Goal: Navigation & Orientation: Find specific page/section

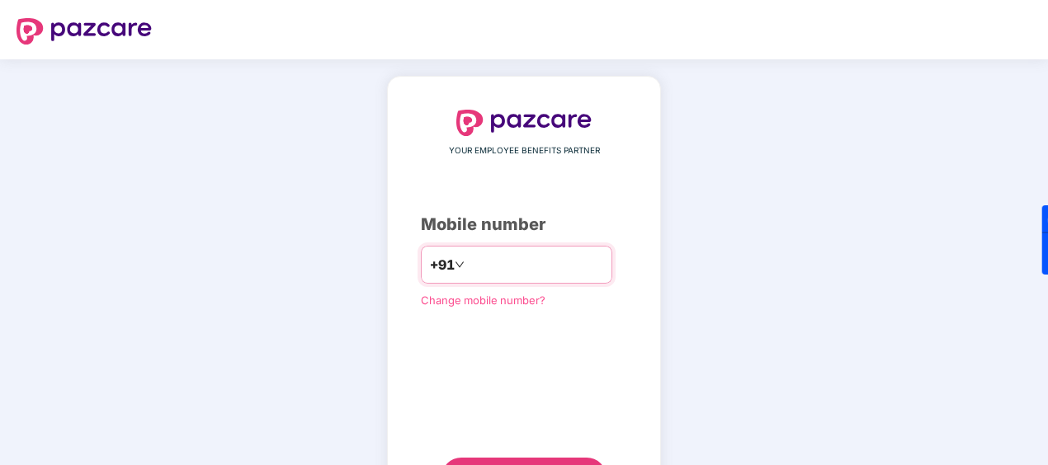
click at [525, 252] on input "number" at bounding box center [535, 265] width 135 height 26
type input "**********"
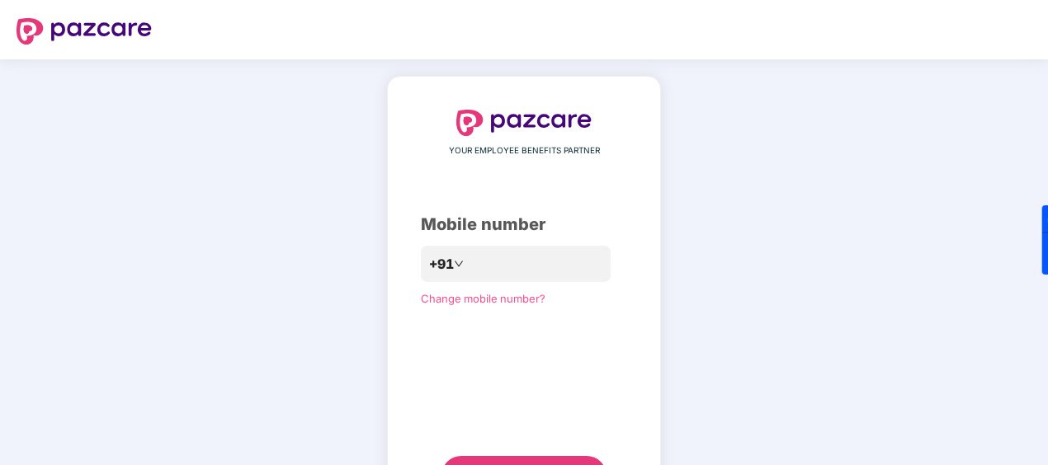
click at [775, 189] on div "**********" at bounding box center [524, 302] width 1048 height 487
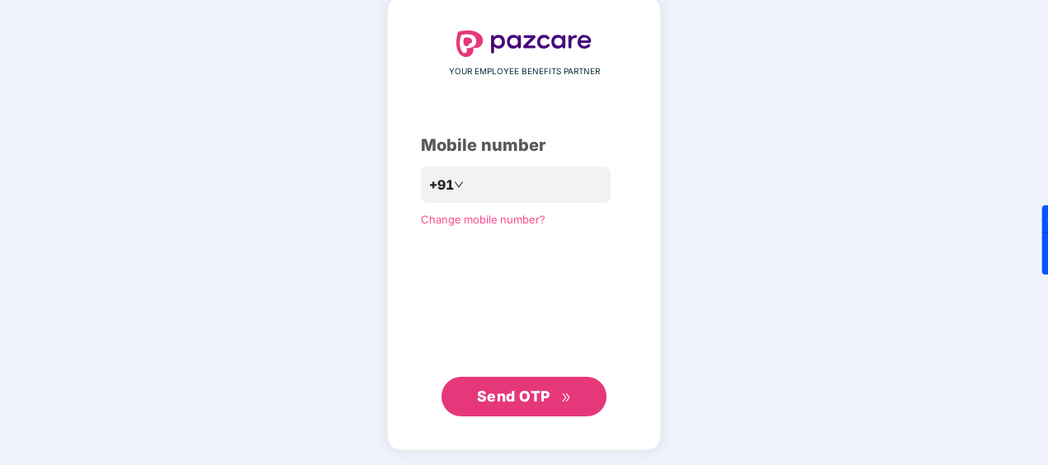
click at [540, 393] on span "Send OTP" at bounding box center [513, 396] width 73 height 17
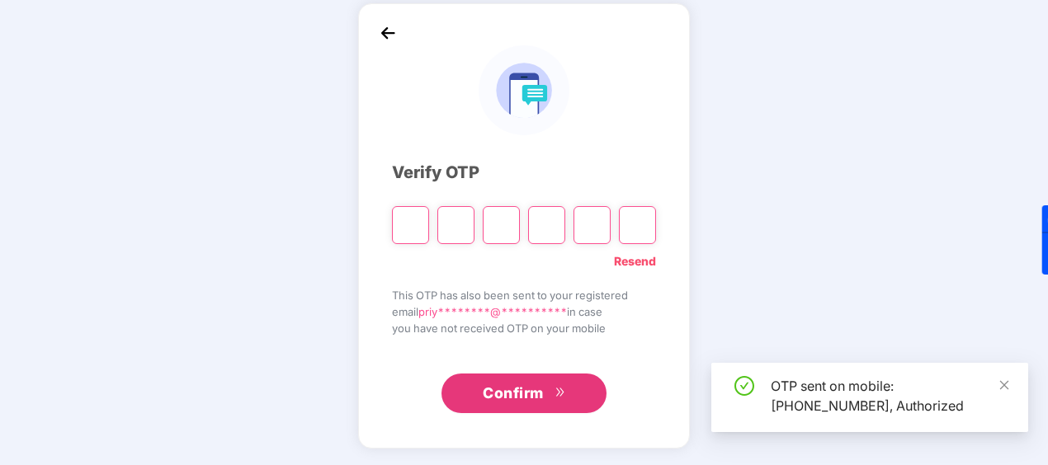
scroll to position [73, 0]
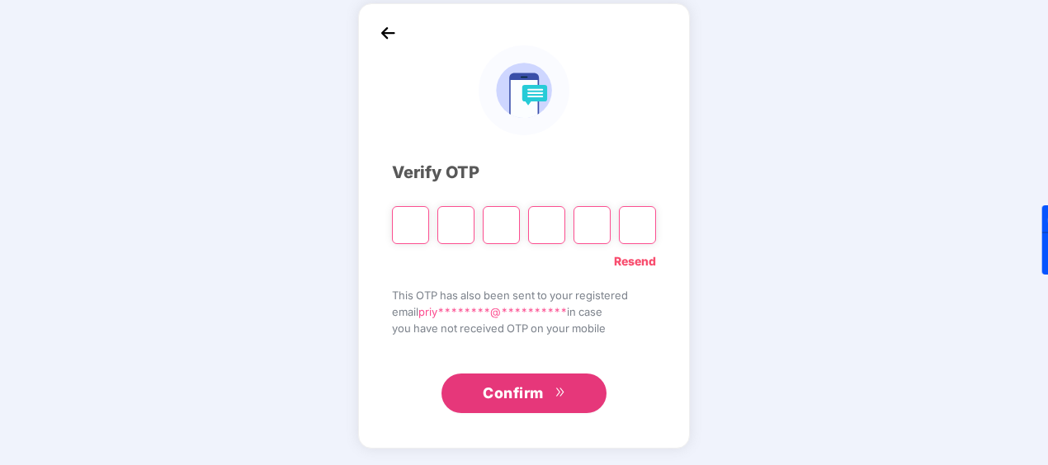
type input "*"
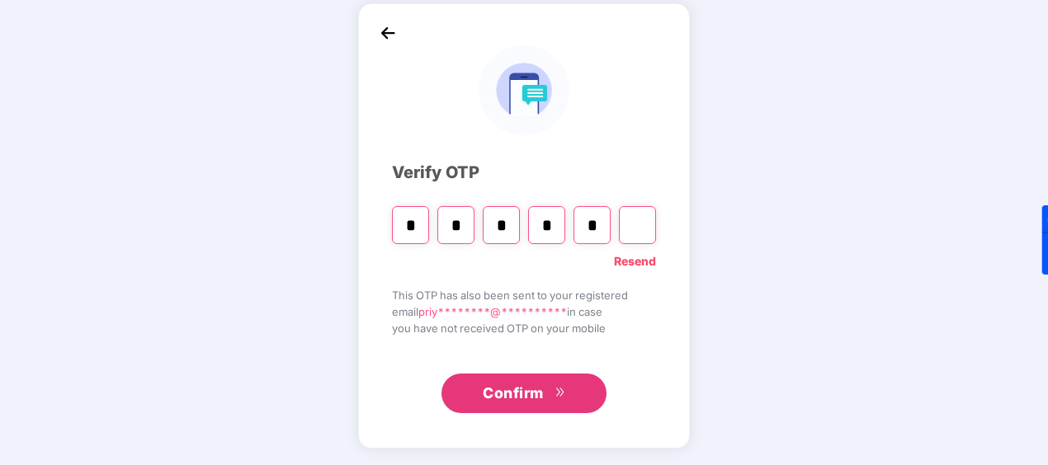
type input "*"
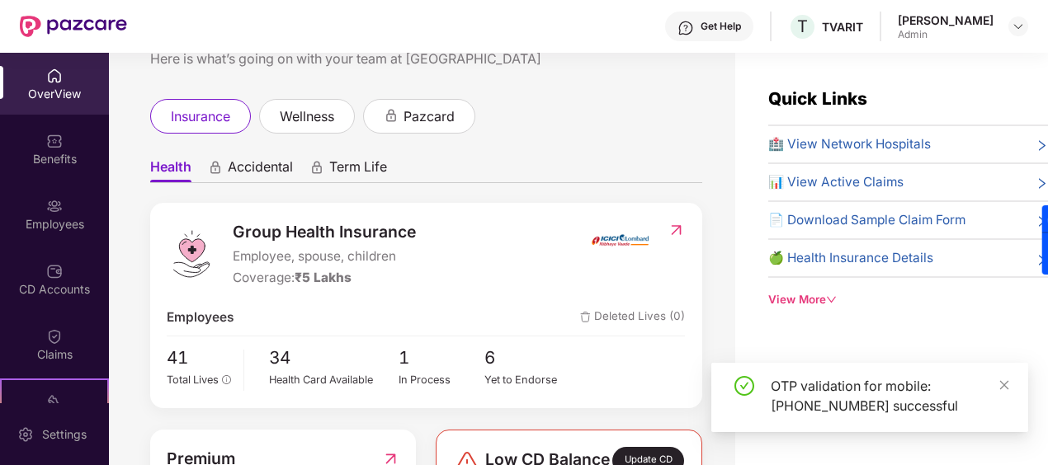
scroll to position [83, 0]
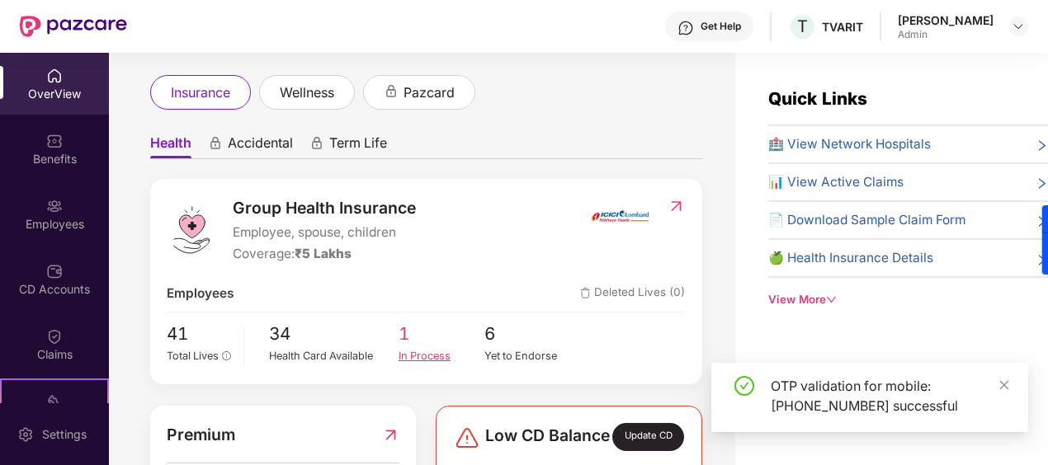
click at [405, 344] on span "1" at bounding box center [442, 334] width 87 height 27
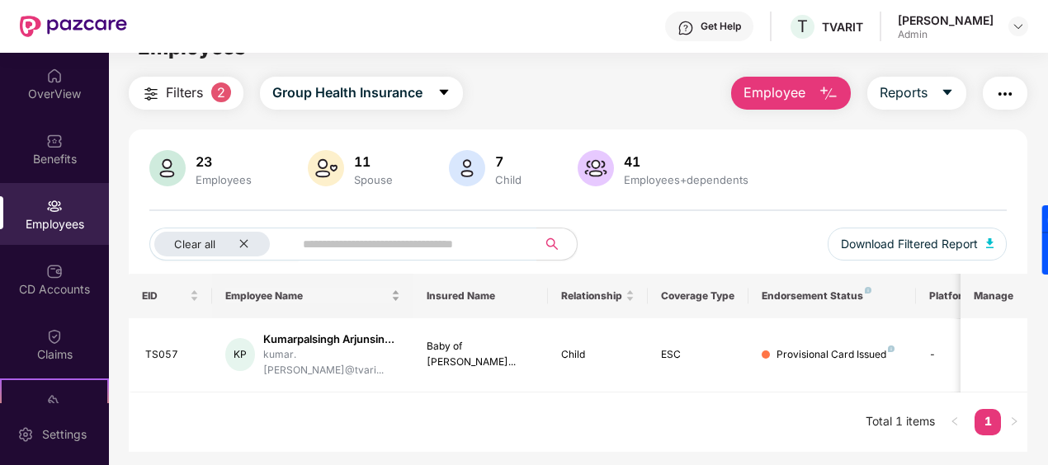
scroll to position [53, 0]
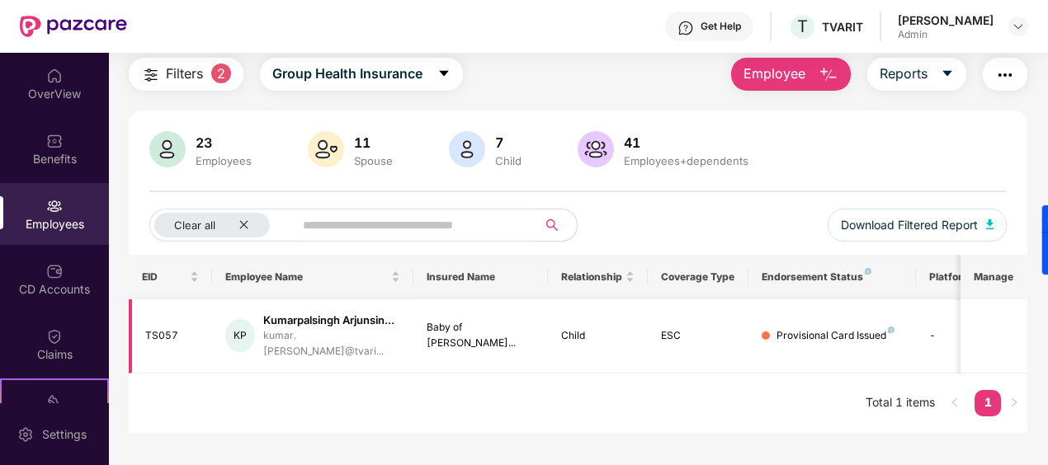
click at [933, 329] on td "-" at bounding box center [974, 337] width 117 height 74
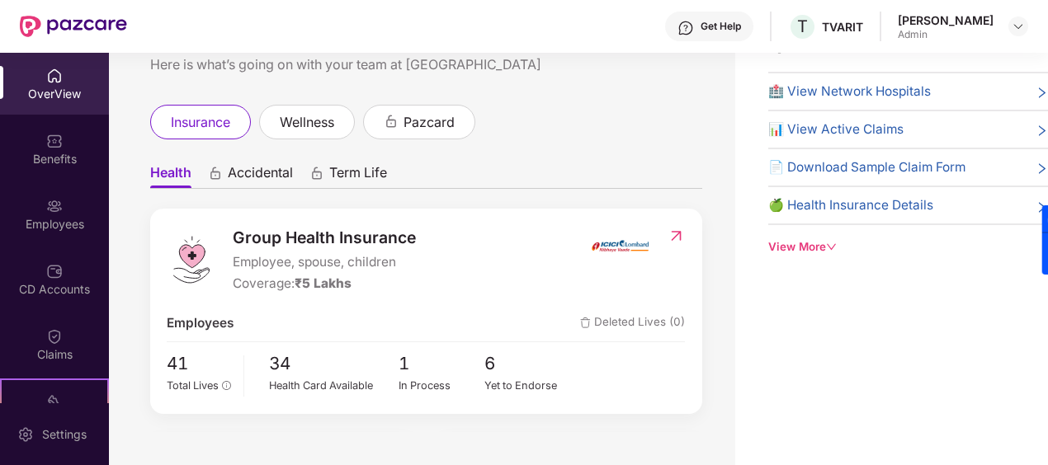
click at [827, 134] on span "📊 View Active Claims" at bounding box center [835, 130] width 135 height 20
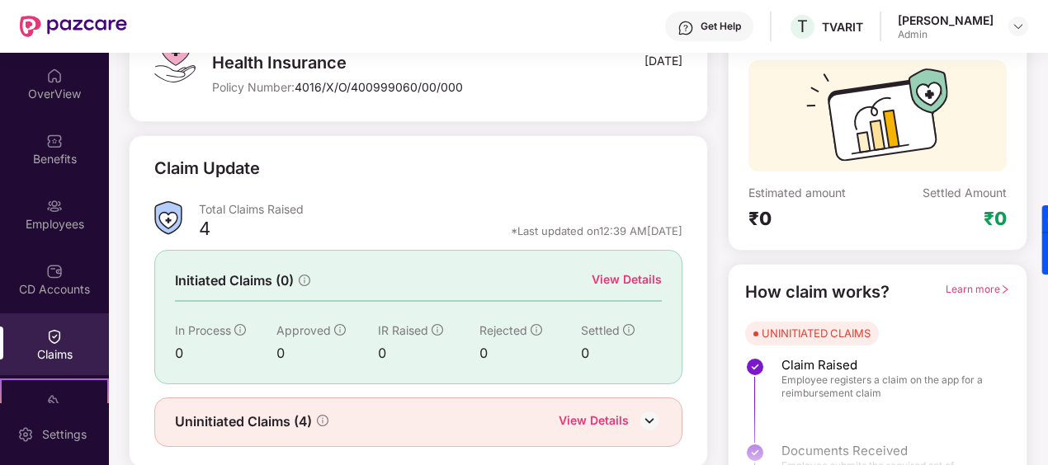
scroll to position [180, 0]
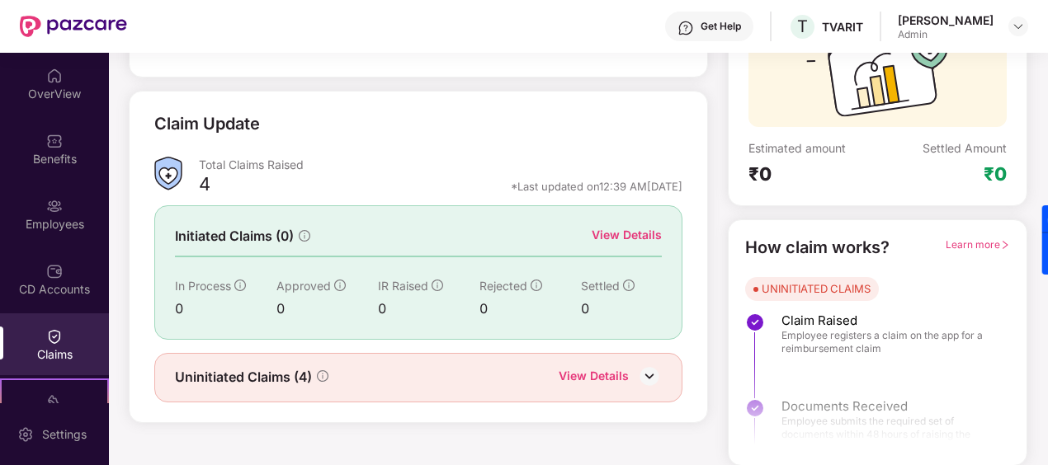
click at [647, 376] on img at bounding box center [649, 376] width 25 height 25
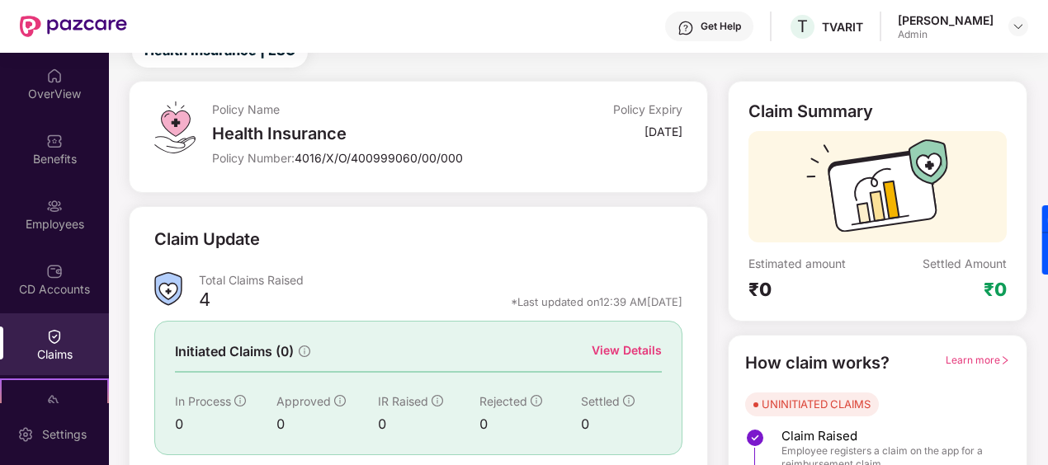
scroll to position [0, 0]
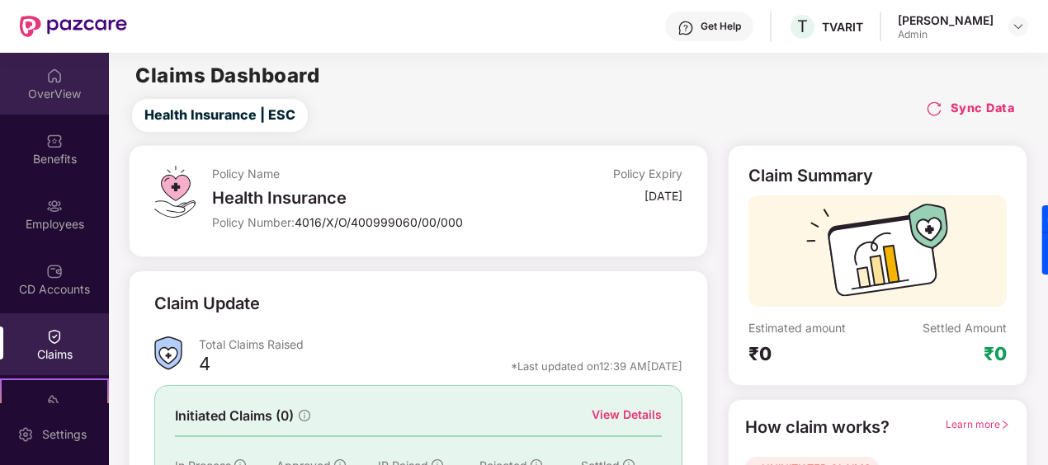
click at [61, 67] on div "OverView" at bounding box center [54, 84] width 109 height 62
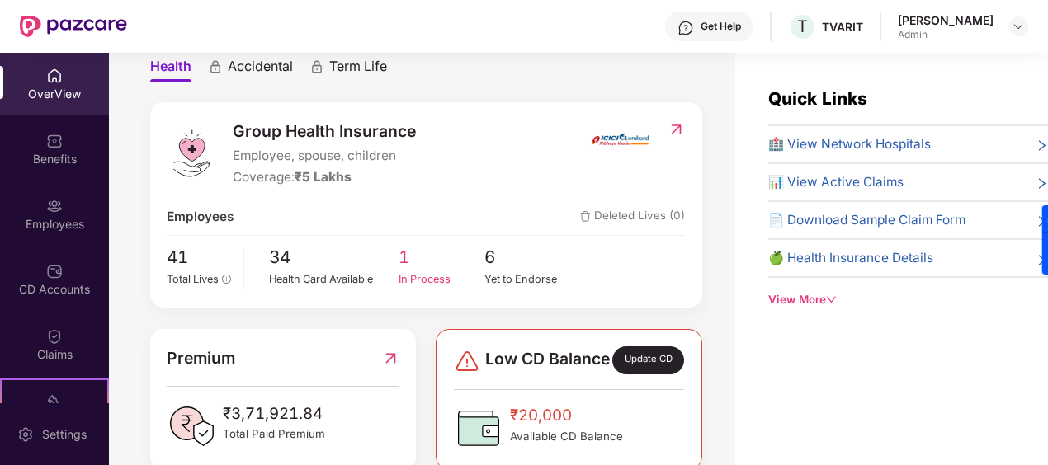
scroll to position [248, 0]
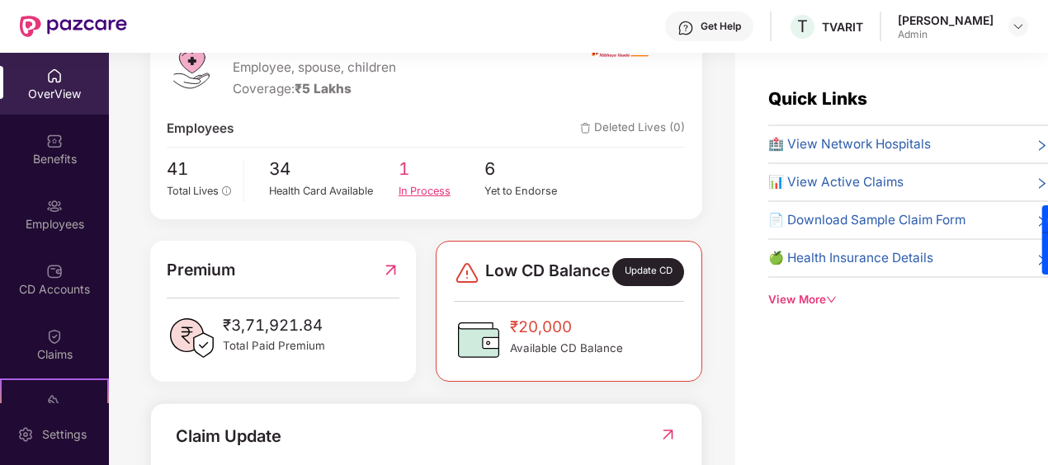
click at [403, 188] on div "In Process" at bounding box center [442, 191] width 87 height 17
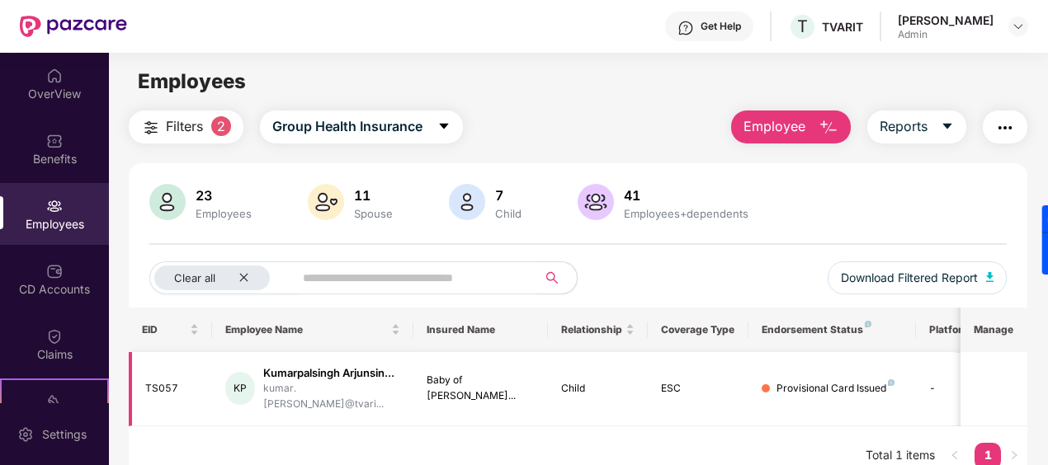
click at [855, 388] on div "Provisional Card Issued" at bounding box center [836, 389] width 118 height 16
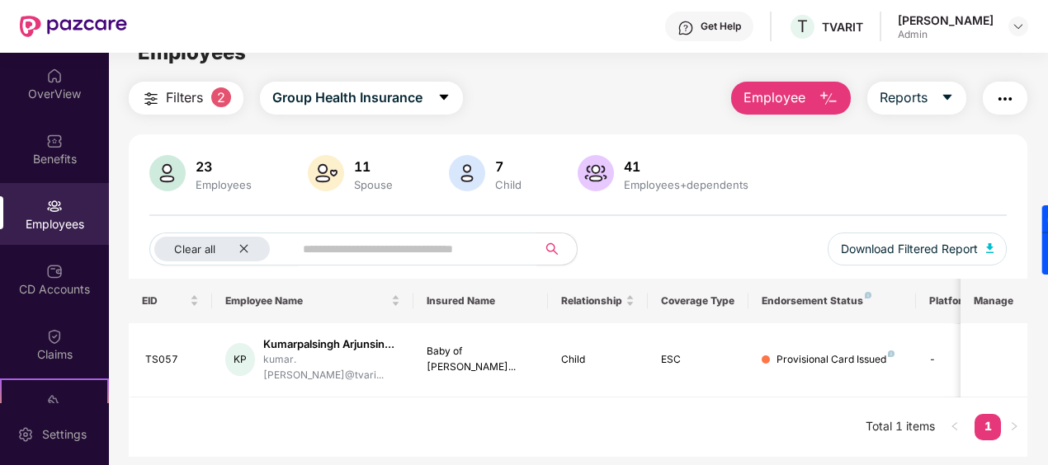
scroll to position [53, 0]
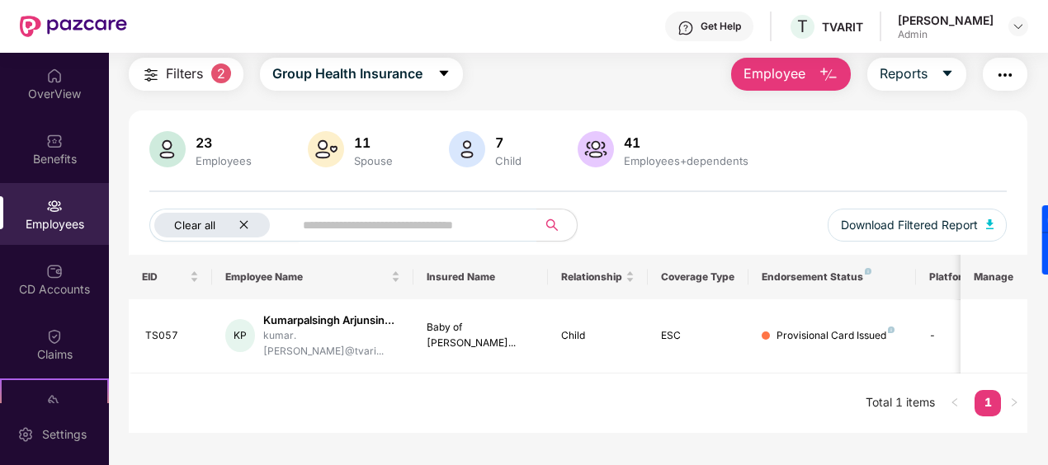
click at [252, 224] on div "Clear all" at bounding box center [212, 225] width 116 height 25
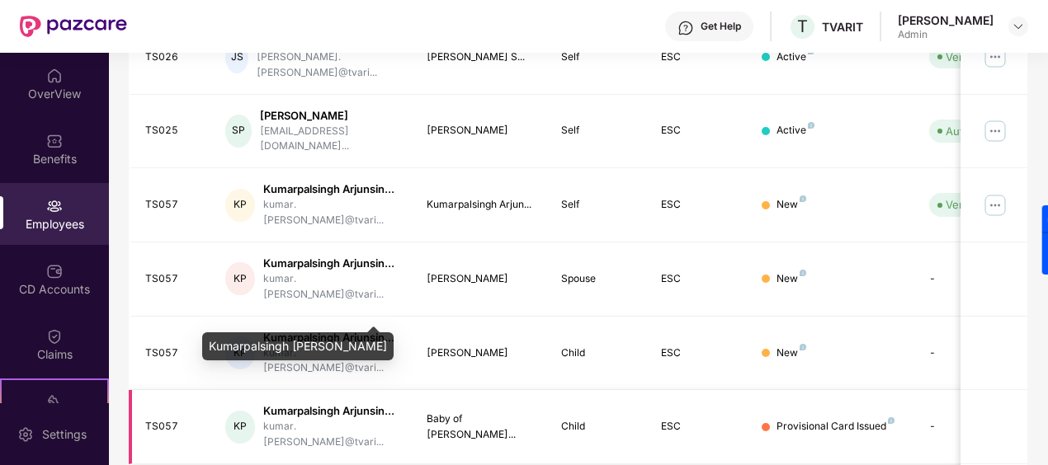
scroll to position [615, 0]
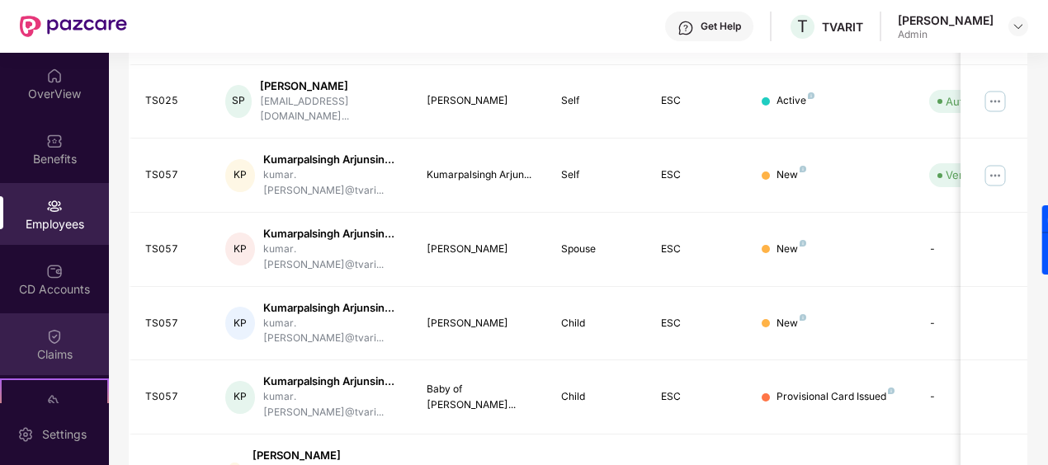
click at [46, 341] on img at bounding box center [54, 336] width 17 height 17
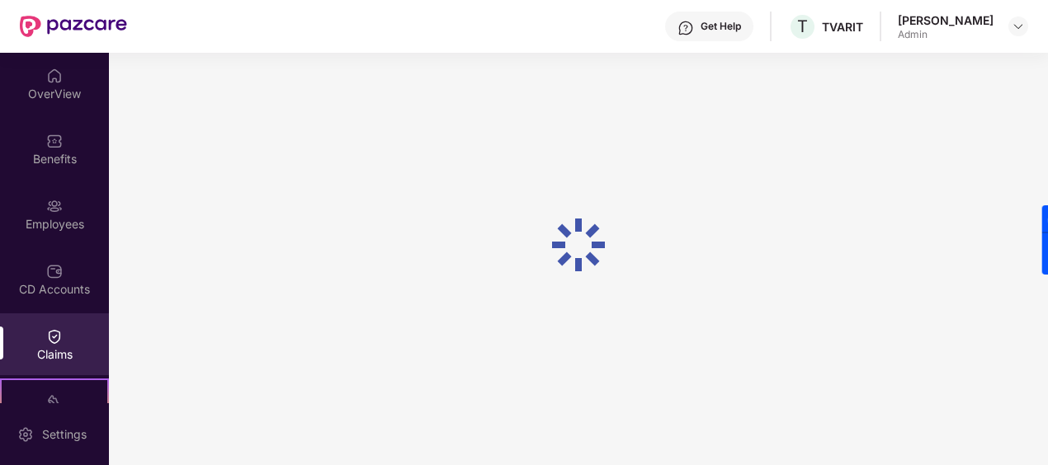
scroll to position [180, 0]
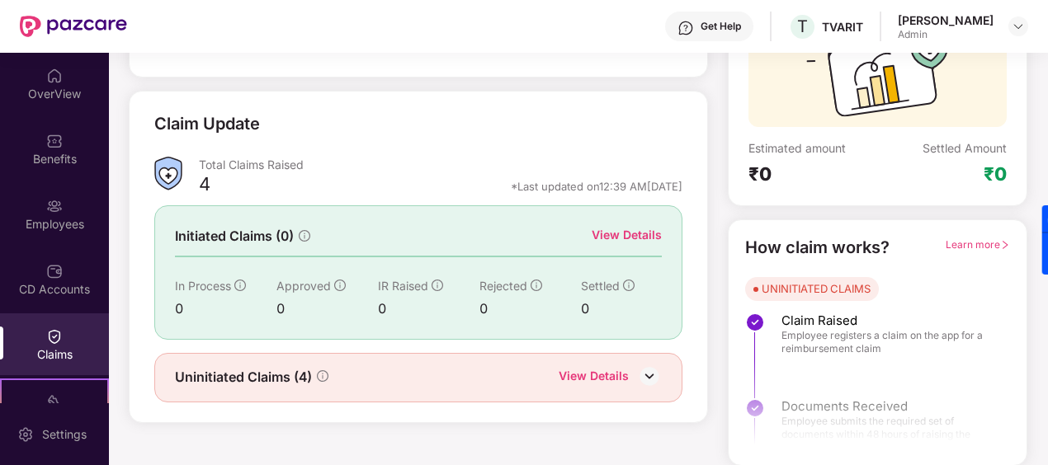
click at [648, 373] on img at bounding box center [649, 376] width 25 height 25
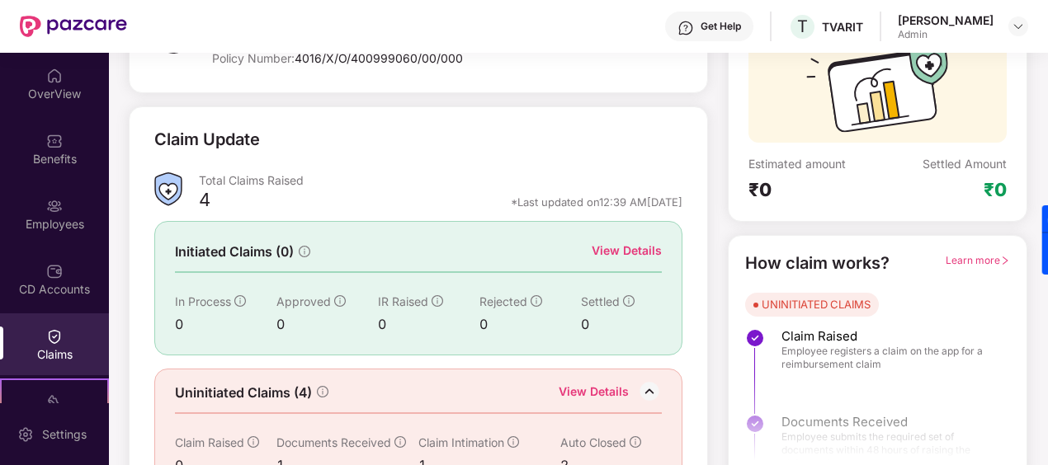
scroll to position [59, 0]
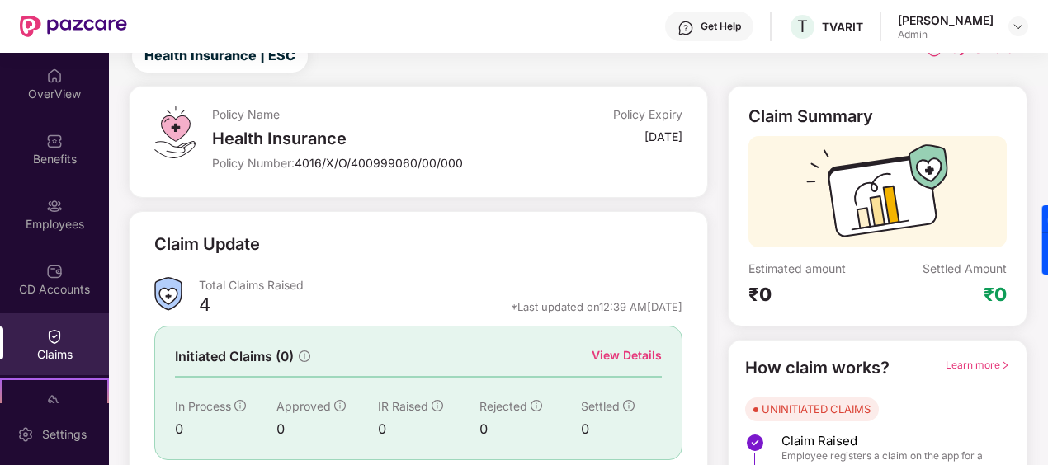
click at [1025, 12] on div "[PERSON_NAME] Admin" at bounding box center [963, 26] width 130 height 29
click at [1017, 21] on img at bounding box center [1018, 26] width 13 height 13
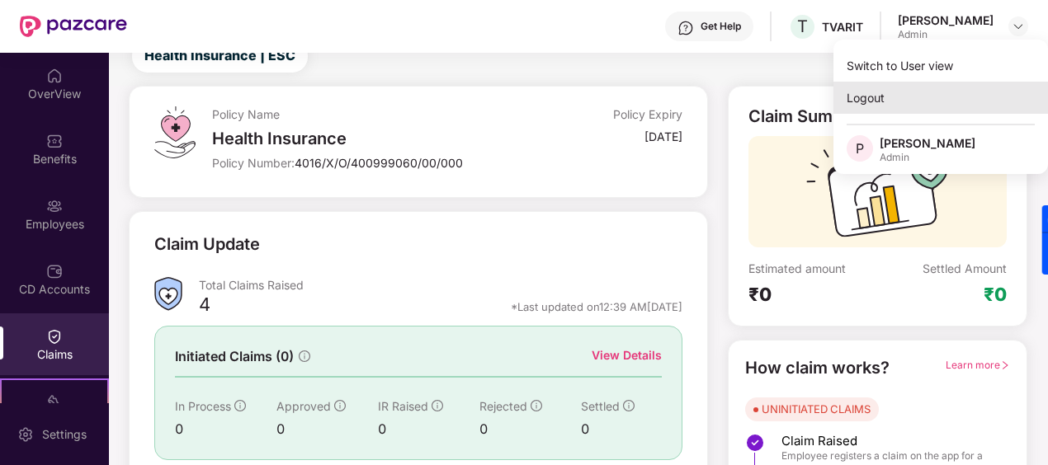
click at [886, 99] on div "Logout" at bounding box center [941, 98] width 215 height 32
